Goal: Transaction & Acquisition: Book appointment/travel/reservation

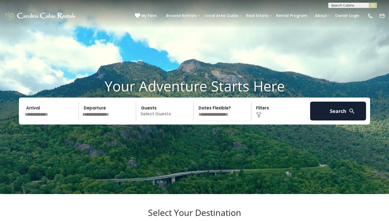
click at [48, 114] on input "text" at bounding box center [51, 111] width 56 height 19
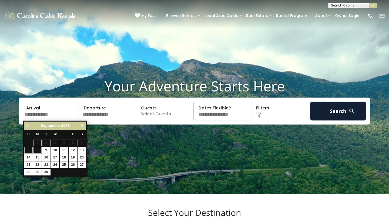
click at [83, 125] on span "Next" at bounding box center [82, 126] width 4 height 4
click at [67, 150] on link "9" at bounding box center [64, 150] width 8 height 7
type input "*******"
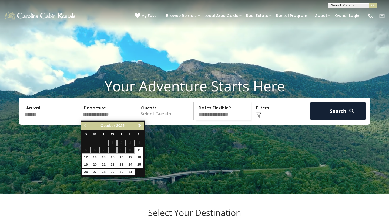
click at [86, 158] on link "12" at bounding box center [86, 157] width 8 height 7
type input "********"
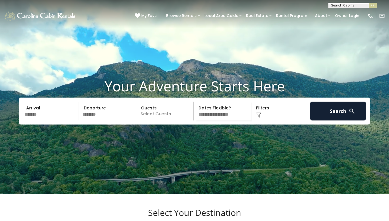
click at [157, 110] on p "Select Guests" at bounding box center [166, 111] width 56 height 19
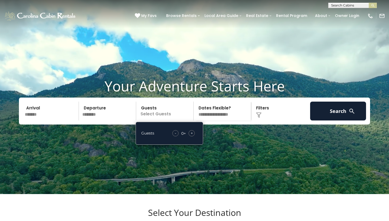
click at [189, 135] on div "+" at bounding box center [191, 133] width 6 height 6
click at [195, 135] on div "- 1 + +" at bounding box center [184, 133] width 27 height 6
click at [191, 131] on span "+" at bounding box center [192, 133] width 2 height 5
click at [260, 117] on img at bounding box center [258, 115] width 5 height 5
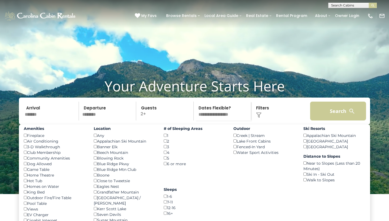
click at [329, 114] on button "Search" at bounding box center [338, 111] width 56 height 19
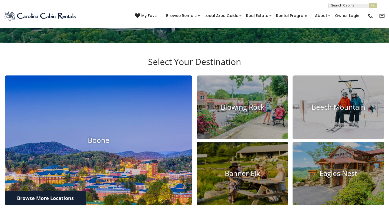
scroll to position [198, 0]
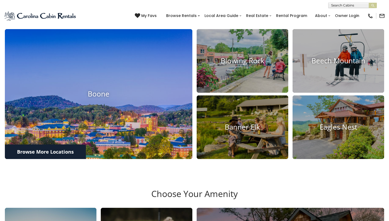
click at [145, 102] on img at bounding box center [98, 94] width 206 height 143
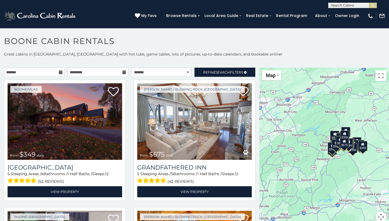
click at [348, 161] on div "$349 $675 $525 $480 $635 $315 $930 $355 $299 $210 $350 $355 $400 $400 $380 $695…" at bounding box center [324, 148] width 130 height 161
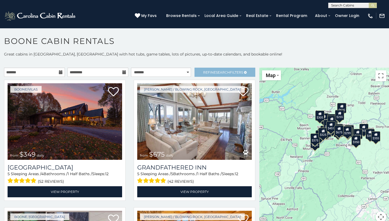
click at [224, 74] on link "Refine Search Filters" at bounding box center [224, 72] width 61 height 9
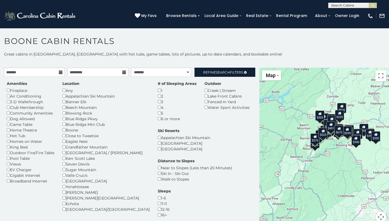
scroll to position [15, 0]
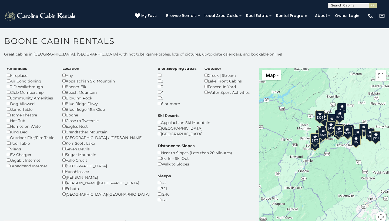
click at [171, 180] on div "1-6" at bounding box center [164, 183] width 13 height 6
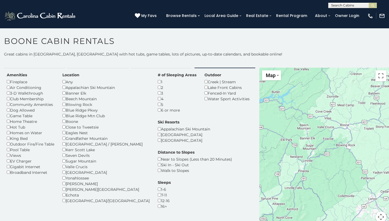
scroll to position [5, 0]
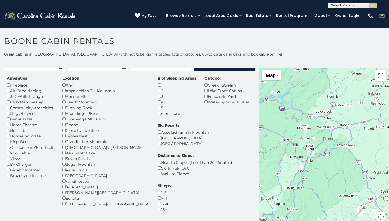
click at [158, 85] on div "1" at bounding box center [177, 85] width 39 height 6
click at [64, 98] on div "Banner Elk" at bounding box center [105, 97] width 87 height 6
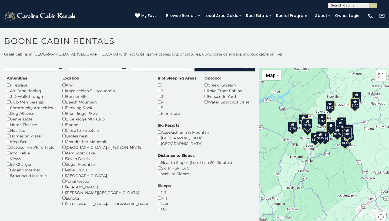
click at [234, 47] on h1 "Boone Cabin Rentals" at bounding box center [194, 43] width 389 height 15
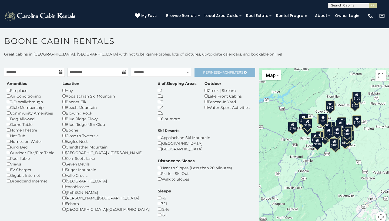
click at [212, 71] on span "Refine Search Filters" at bounding box center [223, 72] width 40 height 4
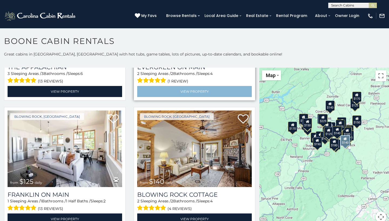
scroll to position [106, 0]
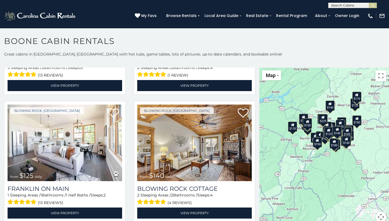
click at [323, 153] on div "$275 $140 $125 $140 $190 $190 $140 $125 $150 $155 $195 $170 $125 $170 $175 $85 …" at bounding box center [324, 148] width 130 height 161
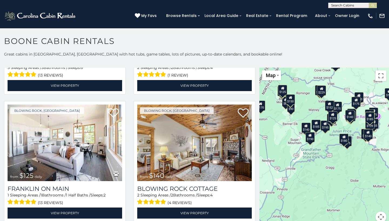
click at [304, 143] on div "$275 $140 $125 $140 $190 $190 $140 $125 $150 $155 $195 $170 $125 $170 $175 $85 …" at bounding box center [324, 148] width 130 height 161
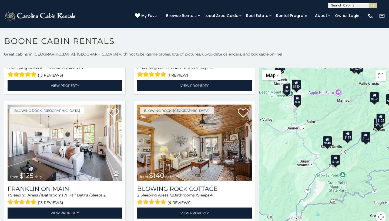
drag, startPoint x: 291, startPoint y: 128, endPoint x: 311, endPoint y: 152, distance: 31.6
click at [311, 152] on div "$275 $140 $125 $140 $190 $190 $140 $125 $150 $155 $195 $170 $125 $170 $175 $85 …" at bounding box center [324, 148] width 130 height 161
click at [284, 91] on div "$85" at bounding box center [286, 89] width 8 height 10
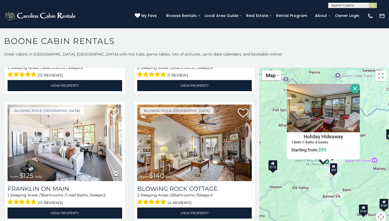
click at [333, 171] on div "$90" at bounding box center [334, 168] width 8 height 10
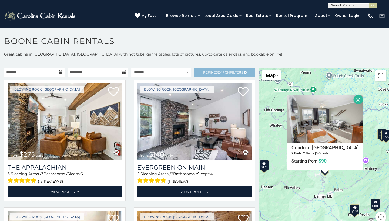
scroll to position [0, 0]
click at [225, 74] on span "Search" at bounding box center [223, 72] width 14 height 4
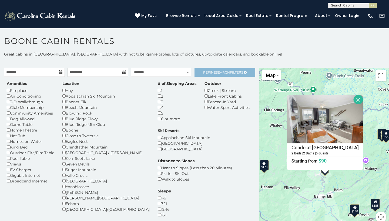
scroll to position [0, 0]
click at [216, 72] on span "Search" at bounding box center [223, 72] width 14 height 4
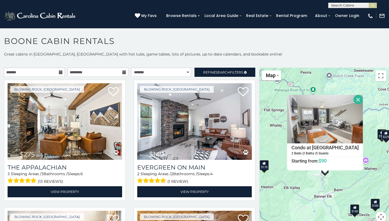
click at [363, 97] on button "Close" at bounding box center [357, 99] width 9 height 9
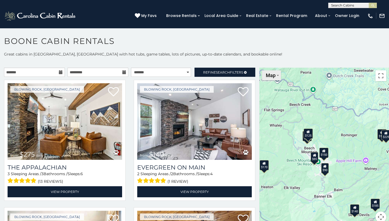
click at [267, 81] on div "$275 $140 $125 $140 $190 $190 $140 $125 $150 $155 $195 $170 $125 $170 $175 $85 …" at bounding box center [324, 148] width 130 height 161
click at [375, 76] on button "Toggle fullscreen view" at bounding box center [380, 75] width 11 height 11
click at [378, 77] on button "Toggle fullscreen view" at bounding box center [380, 75] width 11 height 11
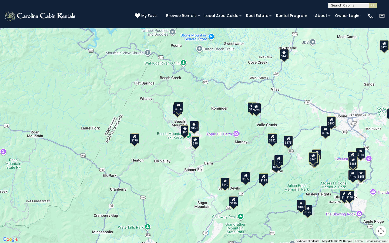
click at [196, 143] on div "$90" at bounding box center [195, 141] width 8 height 10
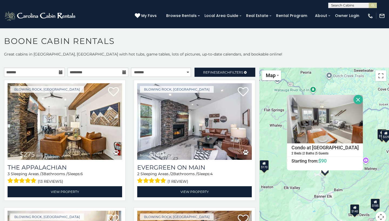
click at [363, 98] on button "Close" at bounding box center [357, 99] width 9 height 9
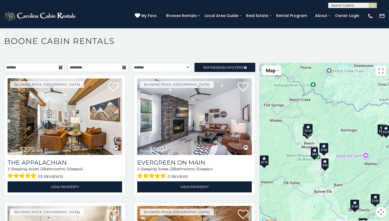
scroll to position [5, 0]
click at [306, 130] on div "$125" at bounding box center [307, 129] width 9 height 10
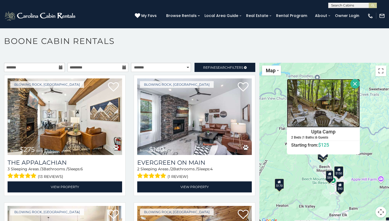
click at [326, 109] on img at bounding box center [323, 103] width 73 height 49
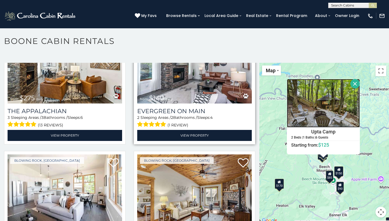
scroll to position [75, 0]
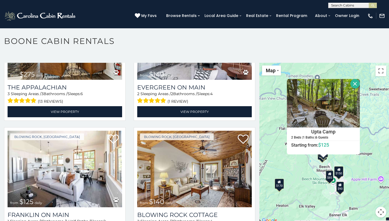
click at [280, 162] on div "$275 $140 $125 $140 $190 $190 $140 $125 $150 $155 $195 $170 $125 $170 $175 $85 …" at bounding box center [324, 143] width 130 height 161
click at [359, 84] on button "Close" at bounding box center [354, 83] width 9 height 9
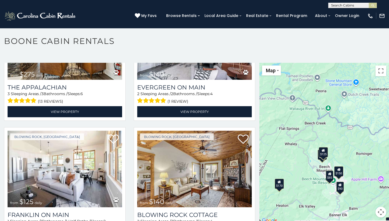
click at [337, 150] on div "$275 $140 $125 $140 $190 $190 $140 $125 $150 $155 $195 $170 $125 $170 $175 $85 …" at bounding box center [324, 143] width 130 height 161
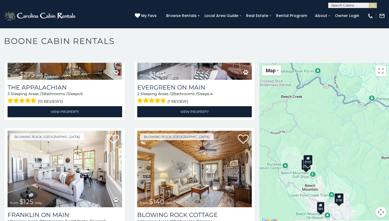
click at [313, 169] on div "$275 $140 $125 $140 $190 $190 $140 $125 $150 $155 $195 $170 $125 $170 $175 $85 …" at bounding box center [324, 143] width 130 height 161
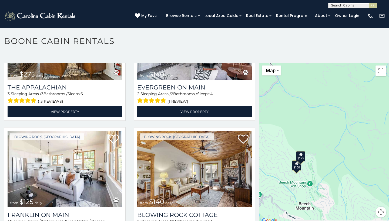
click at [296, 171] on div "$275 $140 $125 $140 $190 $190 $140 $125 $150 $155 $195 $170 $125 $170 $175 $85 …" at bounding box center [324, 143] width 130 height 161
click at [294, 168] on div "$150" at bounding box center [296, 166] width 9 height 10
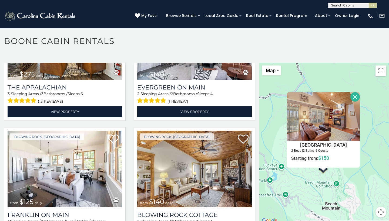
click at [359, 100] on button "Close" at bounding box center [354, 96] width 9 height 9
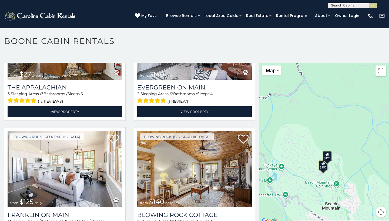
click at [348, 150] on div "$275 $140 $125 $140 $190 $190 $140 $125 $150 $155 $195 $170 $125 $170 $175 $85 …" at bounding box center [324, 143] width 130 height 161
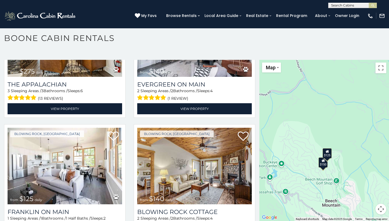
scroll to position [3, 0]
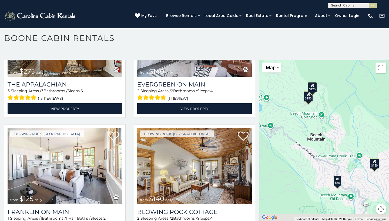
drag, startPoint x: 362, startPoint y: 182, endPoint x: 347, endPoint y: 115, distance: 69.2
click at [347, 115] on div "$275 $140 $125 $140 $190 $190 $140 $125 $150 $155 $195 $170 $125 $170 $175 $85 …" at bounding box center [324, 140] width 130 height 161
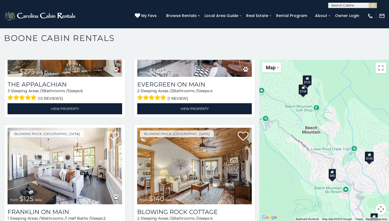
click at [368, 162] on div "$150" at bounding box center [368, 157] width 9 height 10
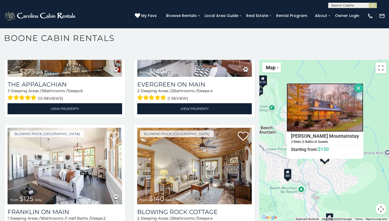
click at [336, 111] on img at bounding box center [324, 107] width 77 height 49
click at [342, 187] on div "$275 $140 $125 $140 $190 $190 $140 $125 $150 $155 $195 $170 $125 $170 $175 $85 …" at bounding box center [324, 140] width 130 height 161
click at [363, 91] on button "Close" at bounding box center [358, 87] width 9 height 9
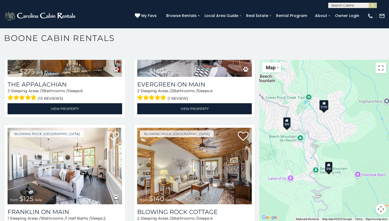
drag, startPoint x: 325, startPoint y: 187, endPoint x: 325, endPoint y: 130, distance: 57.8
click at [325, 130] on div "$275 $140 $125 $140 $190 $190 $140 $125 $150 $155 $195 $170 $125 $170 $175 $85 …" at bounding box center [324, 140] width 130 height 161
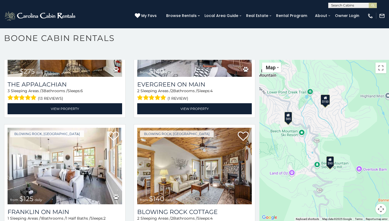
click at [329, 169] on div "$275 $140 $125 $140 $190 $190 $140 $125 $150 $155 $195 $170 $125 $170 $175 $85 …" at bounding box center [324, 140] width 130 height 161
click at [328, 163] on div "$90" at bounding box center [330, 162] width 8 height 10
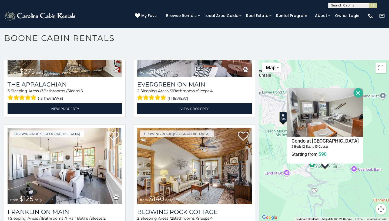
click at [363, 90] on button "Close" at bounding box center [357, 92] width 9 height 9
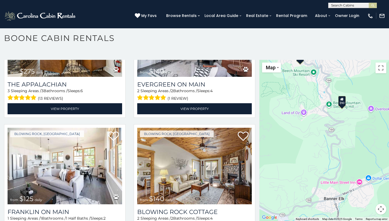
drag, startPoint x: 327, startPoint y: 173, endPoint x: 343, endPoint y: 113, distance: 62.4
click at [343, 113] on div "$275 $140 $125 $140 $190 $190 $140 $125 $150 $155 $195 $170 $125 $170 $175 $85 …" at bounding box center [324, 140] width 130 height 161
click at [321, 156] on div "$275 $140 $125 $140 $190 $190 $140 $125 $150 $155 $195 $170 $125 $170 $175 $85 …" at bounding box center [324, 140] width 130 height 161
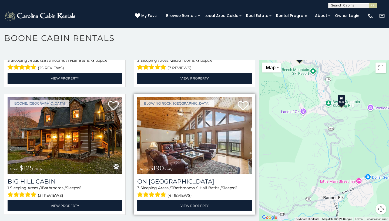
scroll to position [363, 0]
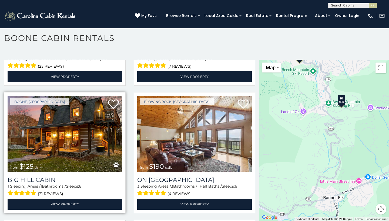
click at [81, 124] on img at bounding box center [65, 134] width 114 height 77
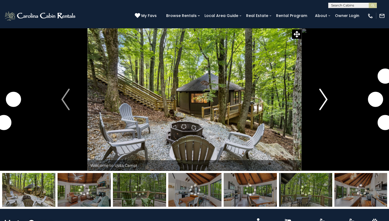
click at [325, 102] on img "Next" at bounding box center [323, 100] width 8 height 22
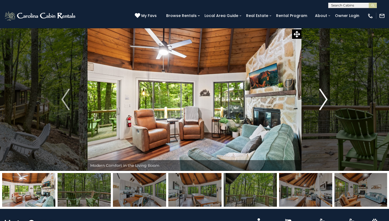
click at [321, 101] on img "Next" at bounding box center [323, 100] width 8 height 22
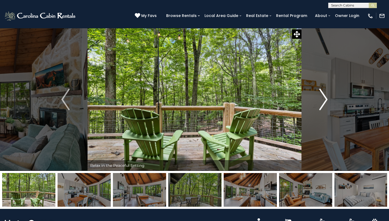
click at [320, 102] on img "Next" at bounding box center [323, 100] width 8 height 22
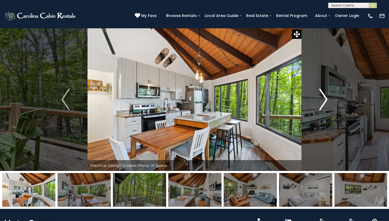
click at [320, 102] on img "Next" at bounding box center [323, 100] width 8 height 22
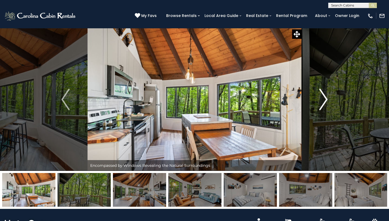
click at [320, 102] on img "Next" at bounding box center [323, 100] width 8 height 22
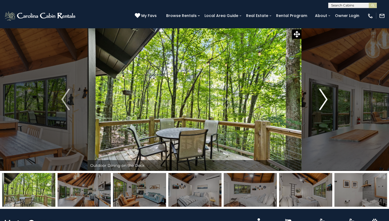
click at [320, 102] on img "Next" at bounding box center [323, 100] width 8 height 22
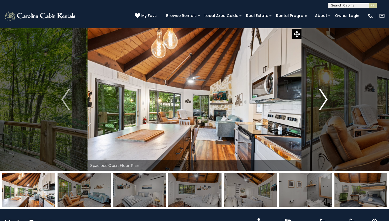
click at [320, 101] on img "Next" at bounding box center [323, 100] width 8 height 22
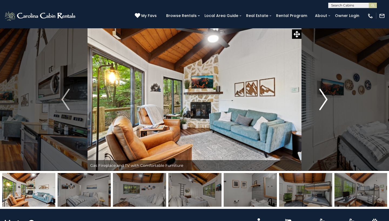
click at [320, 101] on img "Next" at bounding box center [323, 100] width 8 height 22
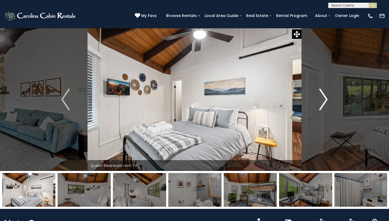
click at [320, 100] on img "Next" at bounding box center [323, 100] width 8 height 22
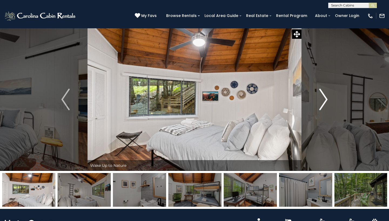
click at [320, 100] on img "Next" at bounding box center [323, 100] width 8 height 22
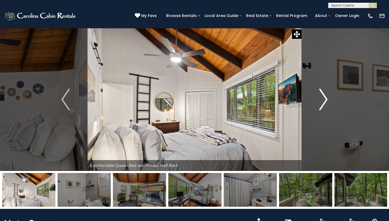
click at [320, 100] on img "Next" at bounding box center [323, 100] width 8 height 22
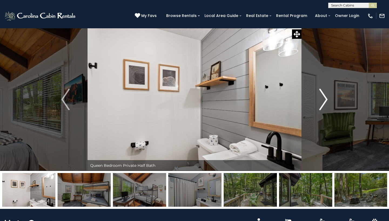
click at [320, 100] on img "Next" at bounding box center [323, 100] width 8 height 22
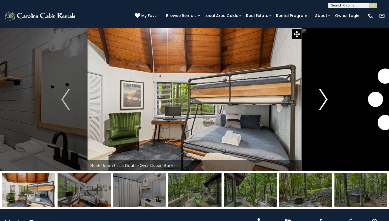
click at [320, 100] on img "Next" at bounding box center [323, 100] width 8 height 22
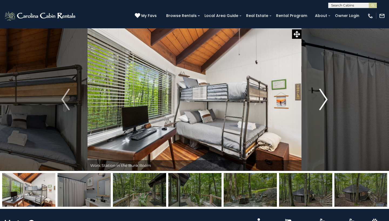
click at [320, 100] on img "Next" at bounding box center [323, 100] width 8 height 22
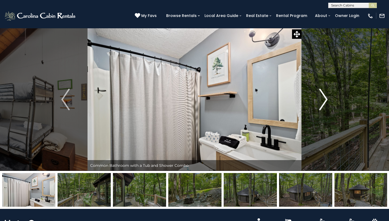
click at [320, 100] on img "Next" at bounding box center [323, 100] width 8 height 22
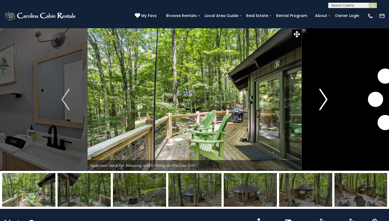
click at [320, 100] on img "Next" at bounding box center [323, 100] width 8 height 22
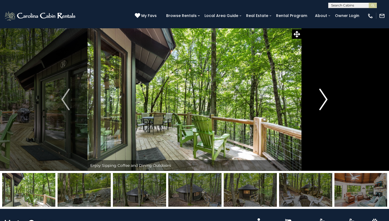
click at [320, 100] on img "Next" at bounding box center [323, 100] width 8 height 22
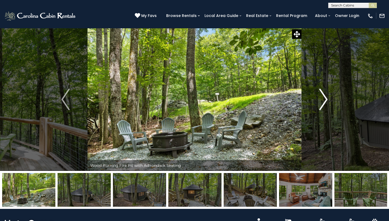
click at [320, 100] on img "Next" at bounding box center [323, 100] width 8 height 22
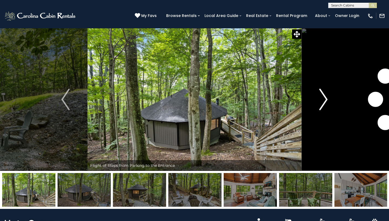
click at [320, 100] on img "Next" at bounding box center [323, 100] width 8 height 22
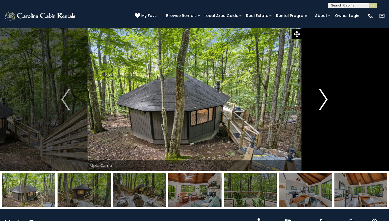
click at [320, 100] on img "Next" at bounding box center [323, 100] width 8 height 22
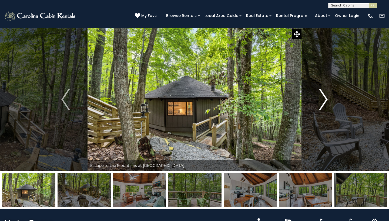
click at [320, 100] on img "Next" at bounding box center [323, 100] width 8 height 22
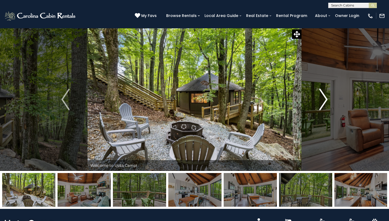
click at [320, 100] on img "Next" at bounding box center [323, 100] width 8 height 22
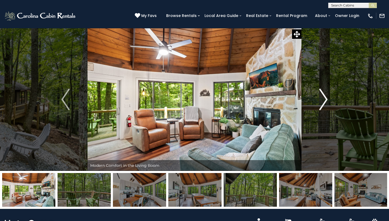
click at [320, 100] on img "Next" at bounding box center [323, 100] width 8 height 22
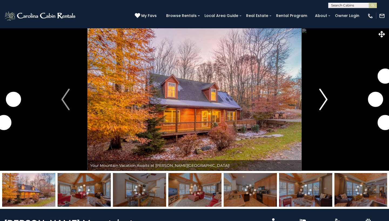
click at [318, 103] on button "Next" at bounding box center [323, 99] width 44 height 143
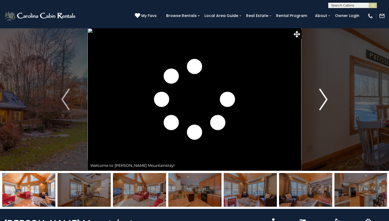
click at [318, 103] on button "Next" at bounding box center [323, 99] width 44 height 143
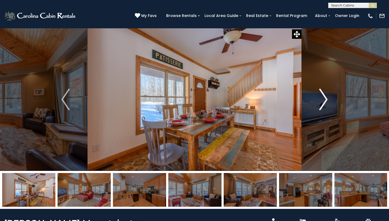
click at [310, 111] on button "Next" at bounding box center [323, 99] width 44 height 143
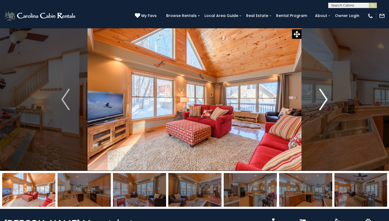
click at [325, 106] on img "Next" at bounding box center [323, 100] width 8 height 22
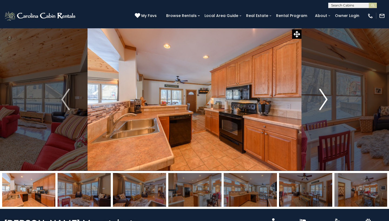
click at [325, 106] on img "Next" at bounding box center [323, 100] width 8 height 22
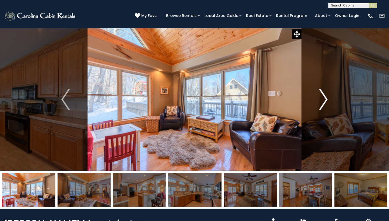
click at [325, 106] on img "Next" at bounding box center [323, 100] width 8 height 22
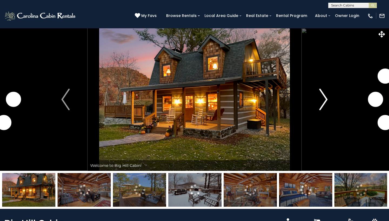
click at [320, 104] on img "Next" at bounding box center [323, 100] width 8 height 22
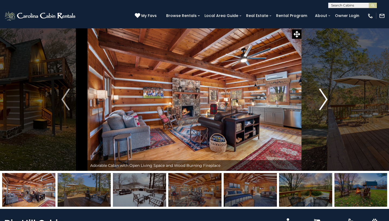
click at [320, 96] on img "Next" at bounding box center [323, 100] width 8 height 22
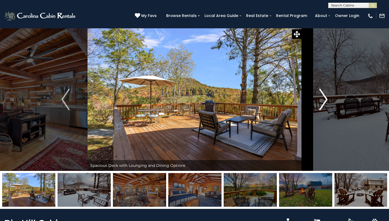
click at [320, 96] on img "Next" at bounding box center [323, 100] width 8 height 22
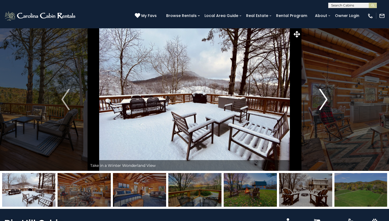
click at [320, 96] on img "Next" at bounding box center [323, 100] width 8 height 22
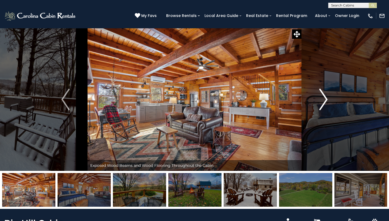
click at [319, 97] on button "Next" at bounding box center [323, 99] width 44 height 143
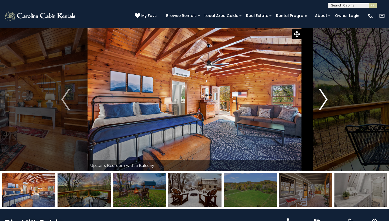
click at [319, 97] on button "Next" at bounding box center [323, 99] width 44 height 143
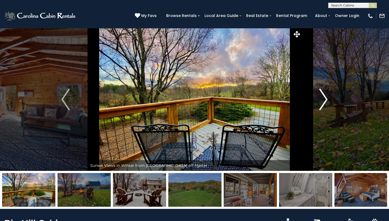
click at [319, 97] on button "Next" at bounding box center [323, 99] width 44 height 143
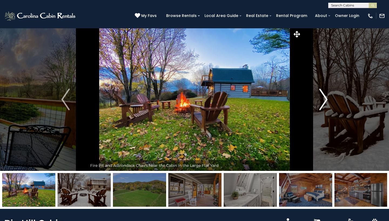
click at [319, 103] on button "Next" at bounding box center [323, 99] width 44 height 143
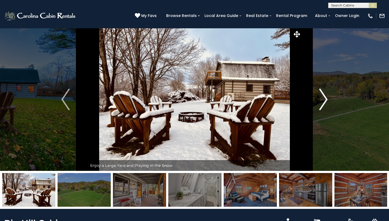
click at [319, 102] on button "Next" at bounding box center [323, 99] width 44 height 143
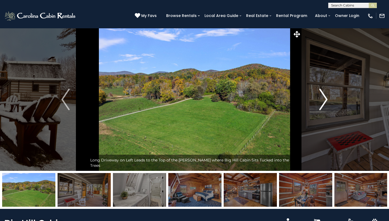
click at [321, 102] on img "Next" at bounding box center [323, 100] width 8 height 22
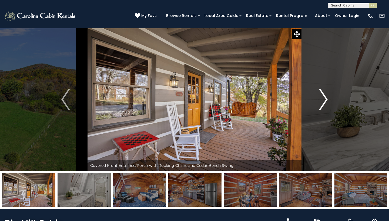
click at [321, 102] on img "Next" at bounding box center [323, 100] width 8 height 22
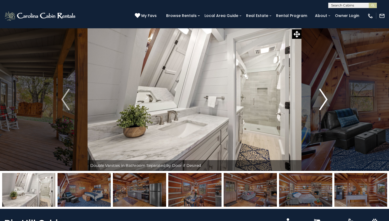
click at [321, 102] on img "Next" at bounding box center [323, 100] width 8 height 22
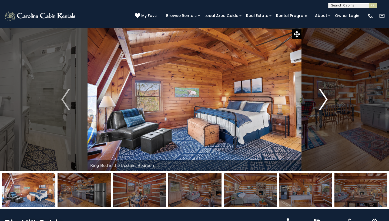
click at [321, 102] on img "Next" at bounding box center [323, 100] width 8 height 22
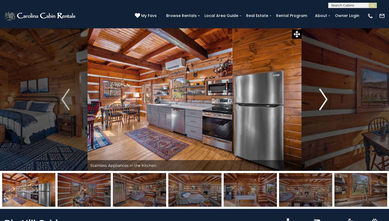
click at [321, 102] on img "Next" at bounding box center [323, 100] width 8 height 22
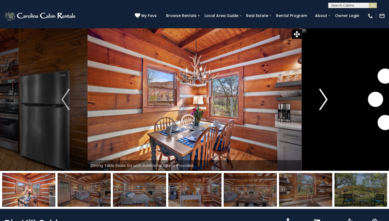
click at [321, 102] on img "Next" at bounding box center [323, 100] width 8 height 22
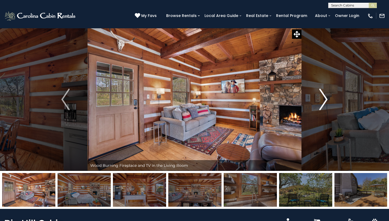
click at [321, 102] on img "Next" at bounding box center [323, 100] width 8 height 22
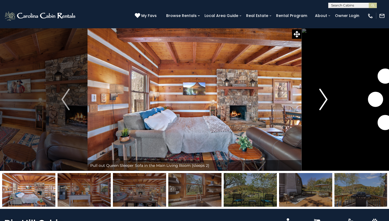
click at [321, 102] on img "Next" at bounding box center [323, 100] width 8 height 22
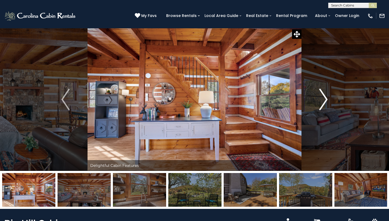
click at [321, 102] on img "Next" at bounding box center [323, 100] width 8 height 22
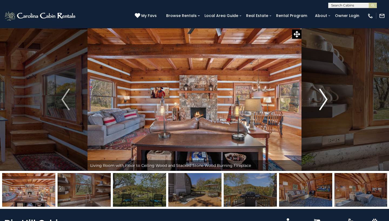
click at [321, 102] on img "Next" at bounding box center [323, 100] width 8 height 22
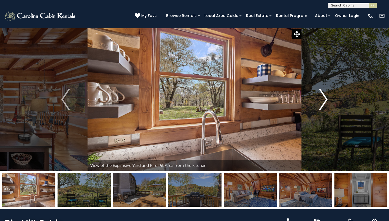
click at [321, 102] on img "Next" at bounding box center [323, 100] width 8 height 22
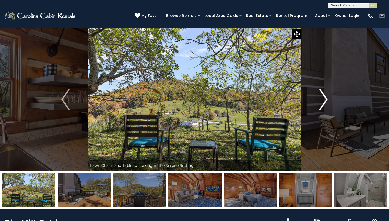
click at [318, 98] on button "Next" at bounding box center [323, 99] width 44 height 143
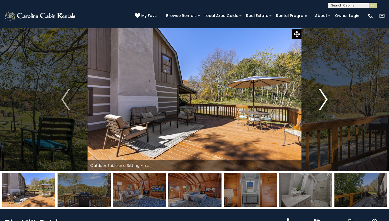
click at [322, 99] on img "Next" at bounding box center [323, 100] width 8 height 22
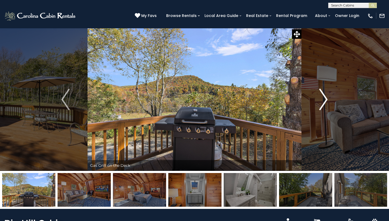
click at [322, 99] on img "Next" at bounding box center [323, 100] width 8 height 22
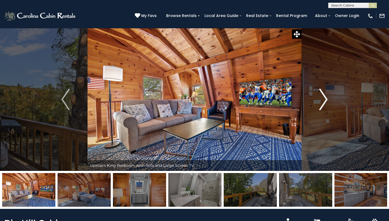
click at [322, 99] on img "Next" at bounding box center [323, 100] width 8 height 22
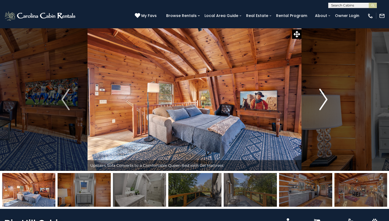
click at [322, 100] on img "Next" at bounding box center [323, 100] width 8 height 22
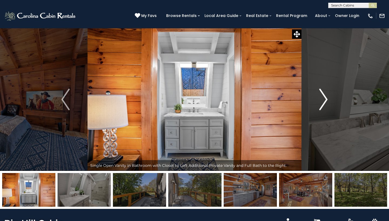
click at [322, 100] on img "Next" at bounding box center [323, 100] width 8 height 22
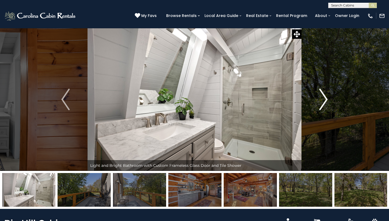
click at [322, 100] on img "Next" at bounding box center [323, 100] width 8 height 22
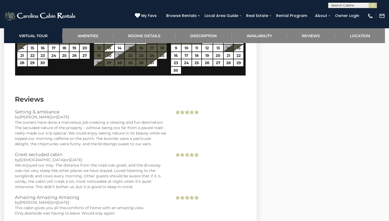
scroll to position [1090, 0]
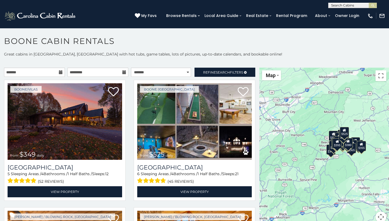
click at [219, 1] on div "**********" at bounding box center [194, 4] width 389 height 8
click at [231, 72] on span "Refine Search Filters" at bounding box center [223, 72] width 40 height 4
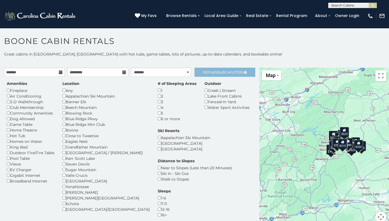
scroll to position [0, 0]
click at [77, 117] on div "Blue Ridge Pkwy" at bounding box center [105, 119] width 87 height 6
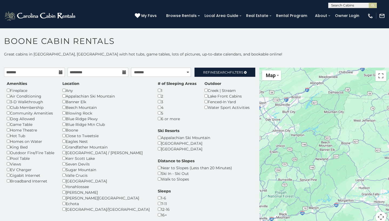
click at [64, 114] on div "Blowing Rock" at bounding box center [105, 113] width 87 height 6
click at [199, 74] on link "Refine Search Filters" at bounding box center [224, 72] width 61 height 9
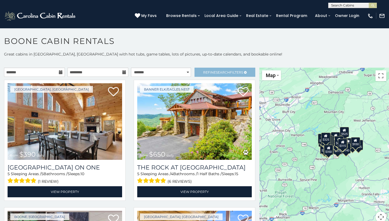
click at [203, 72] on span "Refine Search Filters" at bounding box center [223, 72] width 40 height 4
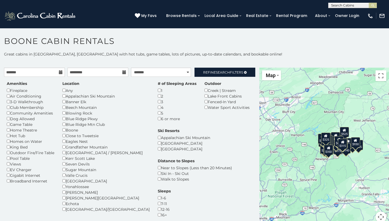
scroll to position [3, 0]
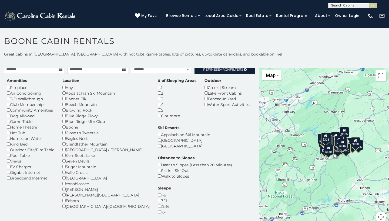
click at [171, 192] on div "1-6" at bounding box center [164, 195] width 13 height 6
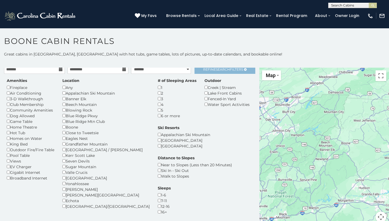
click at [223, 71] on span "Search" at bounding box center [223, 69] width 14 height 4
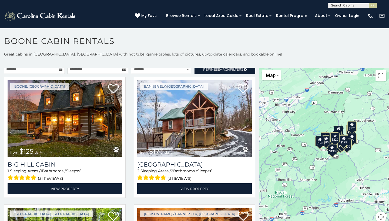
click at [319, 143] on div "$170" at bounding box center [319, 141] width 9 height 10
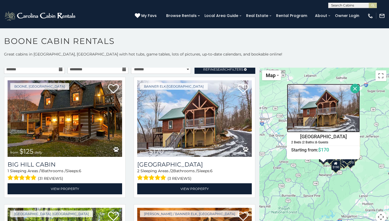
click at [359, 117] on img at bounding box center [323, 108] width 73 height 49
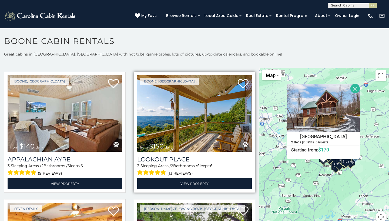
scroll to position [518, 0]
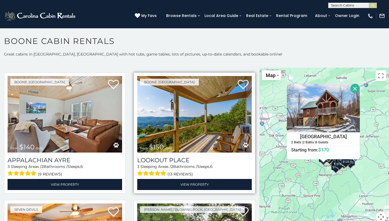
click at [182, 129] on img at bounding box center [194, 114] width 114 height 77
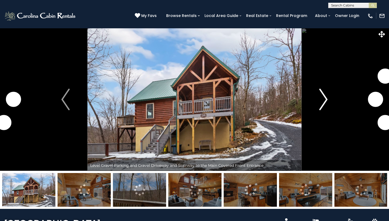
click at [313, 94] on button "Next" at bounding box center [323, 99] width 44 height 143
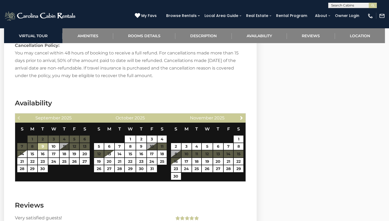
scroll to position [930, 0]
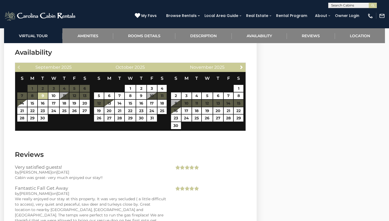
click at [234, 1] on div "**********" at bounding box center [194, 4] width 389 height 8
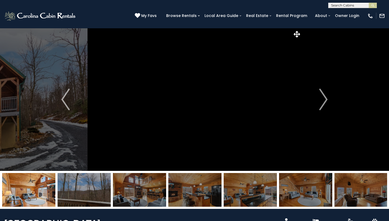
scroll to position [0, 0]
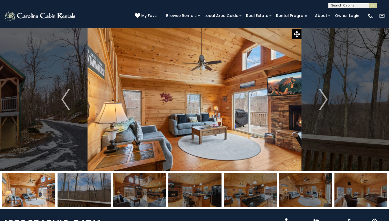
click at [61, 17] on img at bounding box center [40, 16] width 73 height 11
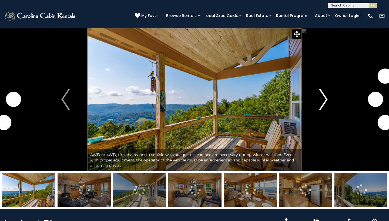
click at [319, 102] on button "Next" at bounding box center [323, 99] width 44 height 143
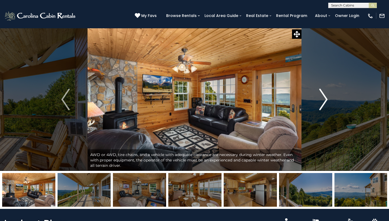
click at [321, 104] on img "Next" at bounding box center [323, 100] width 8 height 22
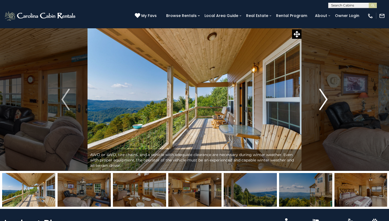
click at [321, 104] on img "Next" at bounding box center [323, 100] width 8 height 22
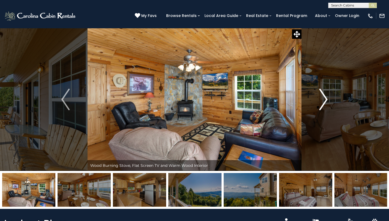
click at [321, 104] on img "Next" at bounding box center [323, 100] width 8 height 22
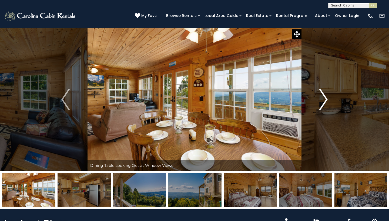
click at [321, 104] on img "Next" at bounding box center [323, 100] width 8 height 22
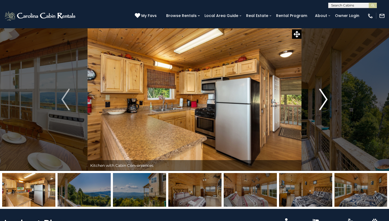
click at [321, 104] on img "Next" at bounding box center [323, 100] width 8 height 22
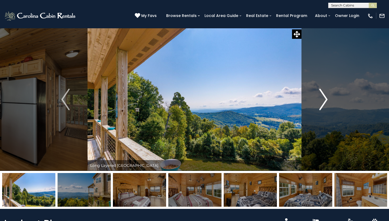
click at [321, 104] on img "Next" at bounding box center [323, 100] width 8 height 22
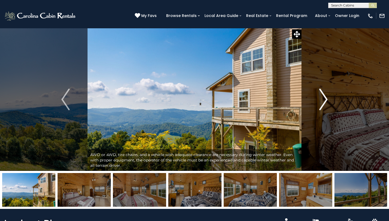
click at [321, 103] on img "Next" at bounding box center [323, 100] width 8 height 22
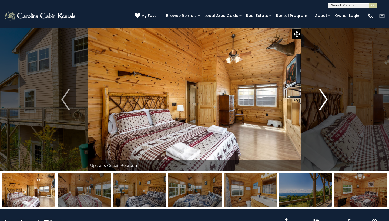
click at [321, 104] on img "Next" at bounding box center [323, 100] width 8 height 22
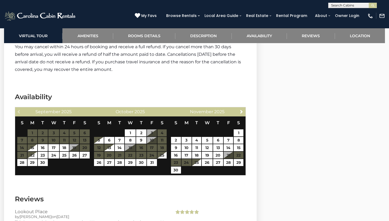
scroll to position [966, 0]
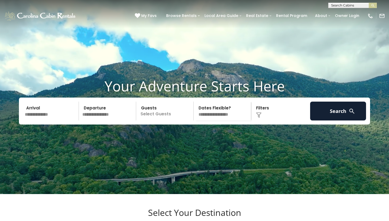
click at [50, 116] on input "text" at bounding box center [51, 111] width 56 height 19
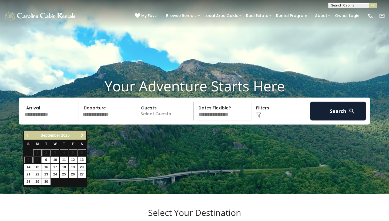
click at [77, 138] on div "September 2025" at bounding box center [55, 135] width 45 height 7
click at [80, 138] on link "Next" at bounding box center [82, 135] width 7 height 7
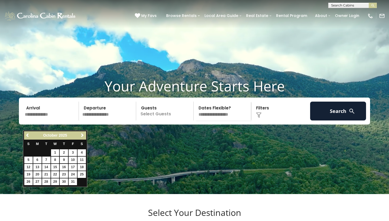
click at [65, 160] on link "9" at bounding box center [64, 160] width 8 height 7
type input "*******"
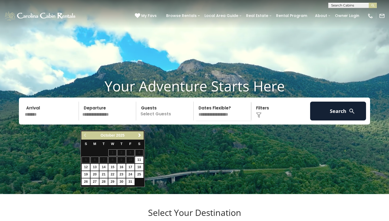
click at [86, 167] on link "12" at bounding box center [86, 167] width 8 height 7
type input "********"
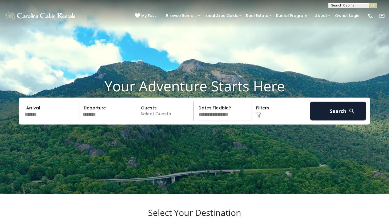
click at [146, 121] on p "Select Guests" at bounding box center [166, 111] width 56 height 19
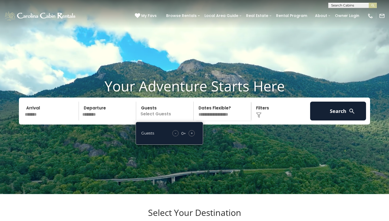
click at [191, 136] on span "+" at bounding box center [192, 133] width 2 height 5
click at [219, 107] on div "Your Adventure Starts Here Arrival ******* Departure ******** Guests 2+ Guests …" at bounding box center [194, 105] width 389 height 55
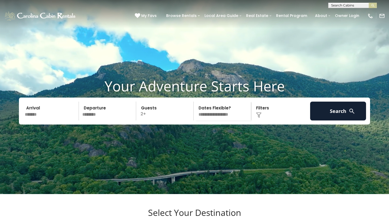
click at [256, 119] on div "Click to Choose" at bounding box center [281, 111] width 56 height 19
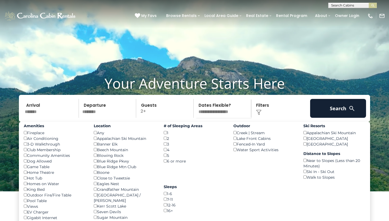
scroll to position [3, 0]
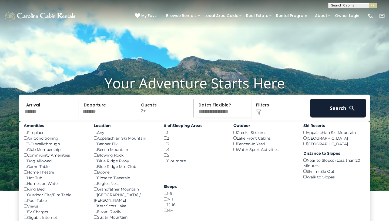
click at [107, 147] on div "Banner Elk ()" at bounding box center [125, 144] width 62 height 6
click at [106, 152] on div "Beech Mountain ()" at bounding box center [125, 150] width 62 height 6
click at [99, 158] on div "Blowing Rock ()" at bounding box center [125, 155] width 62 height 6
click at [97, 152] on div "Beech Mountain ()" at bounding box center [125, 150] width 62 height 6
click at [96, 147] on div "Banner Elk ()" at bounding box center [125, 144] width 62 height 6
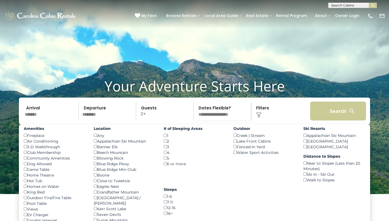
scroll to position [0, 0]
click at [320, 121] on button "Search" at bounding box center [338, 111] width 56 height 19
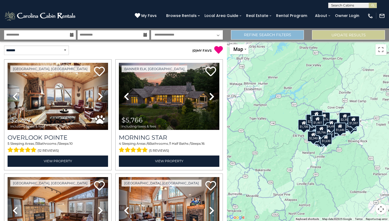
click at [255, 39] on link "Refine Search Filters" at bounding box center [267, 34] width 73 height 9
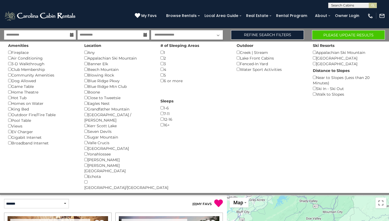
click at [321, 32] on button "Please Update Results" at bounding box center [348, 34] width 73 height 9
